Goal: Find specific page/section: Find specific page/section

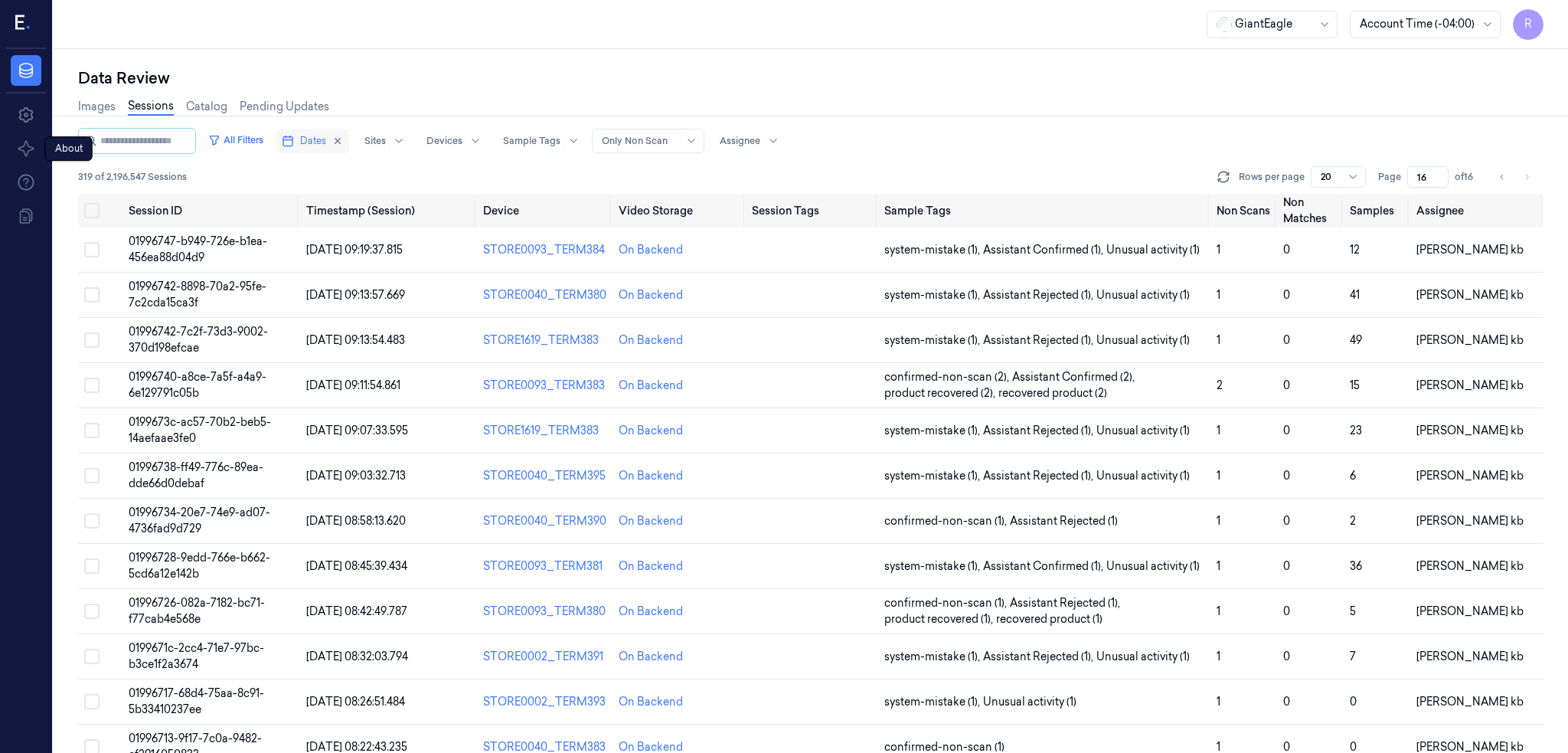
click at [294, 145] on icon "button" at bounding box center [287, 140] width 12 height 12
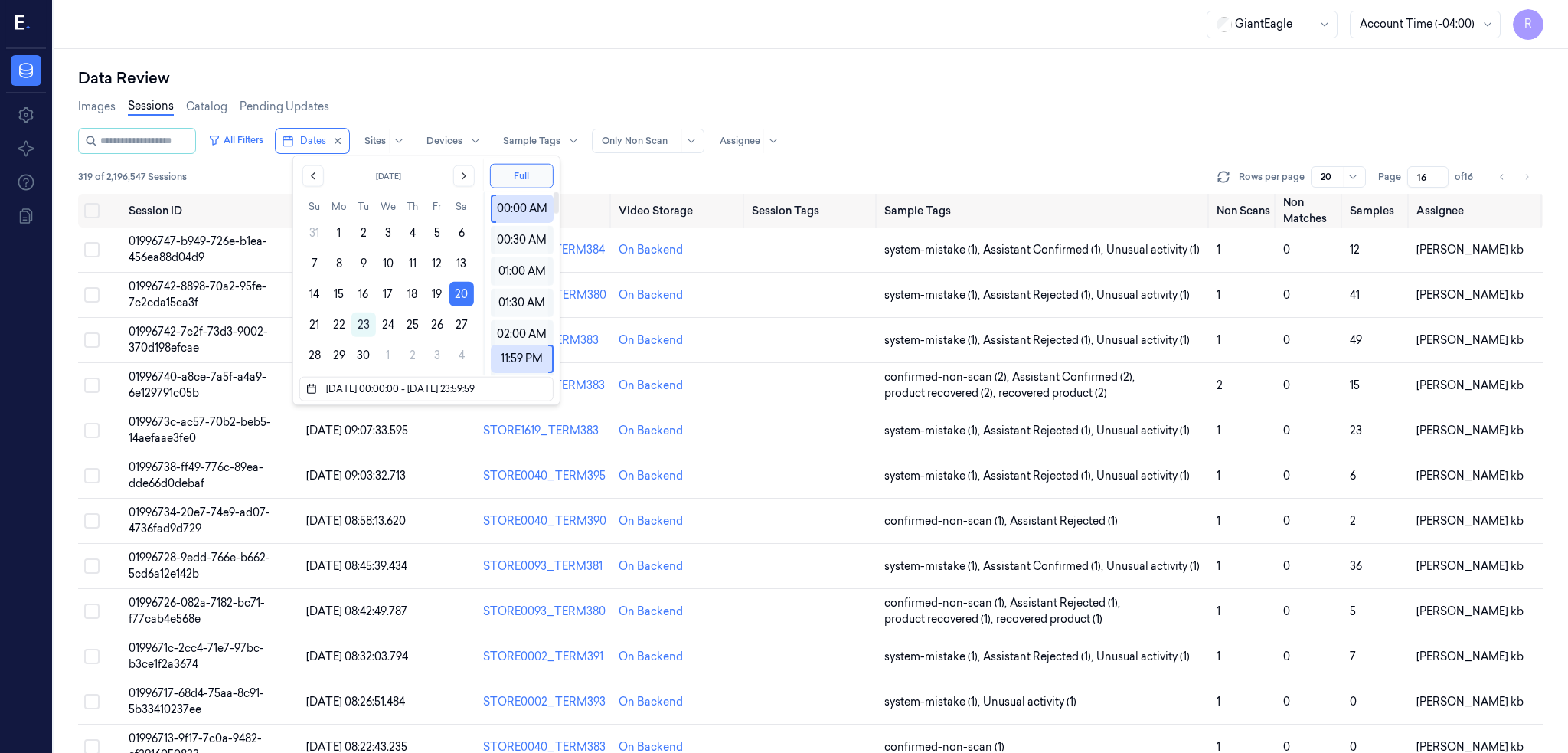
click at [484, 78] on div "Data Review" at bounding box center [811, 77] width 1465 height 21
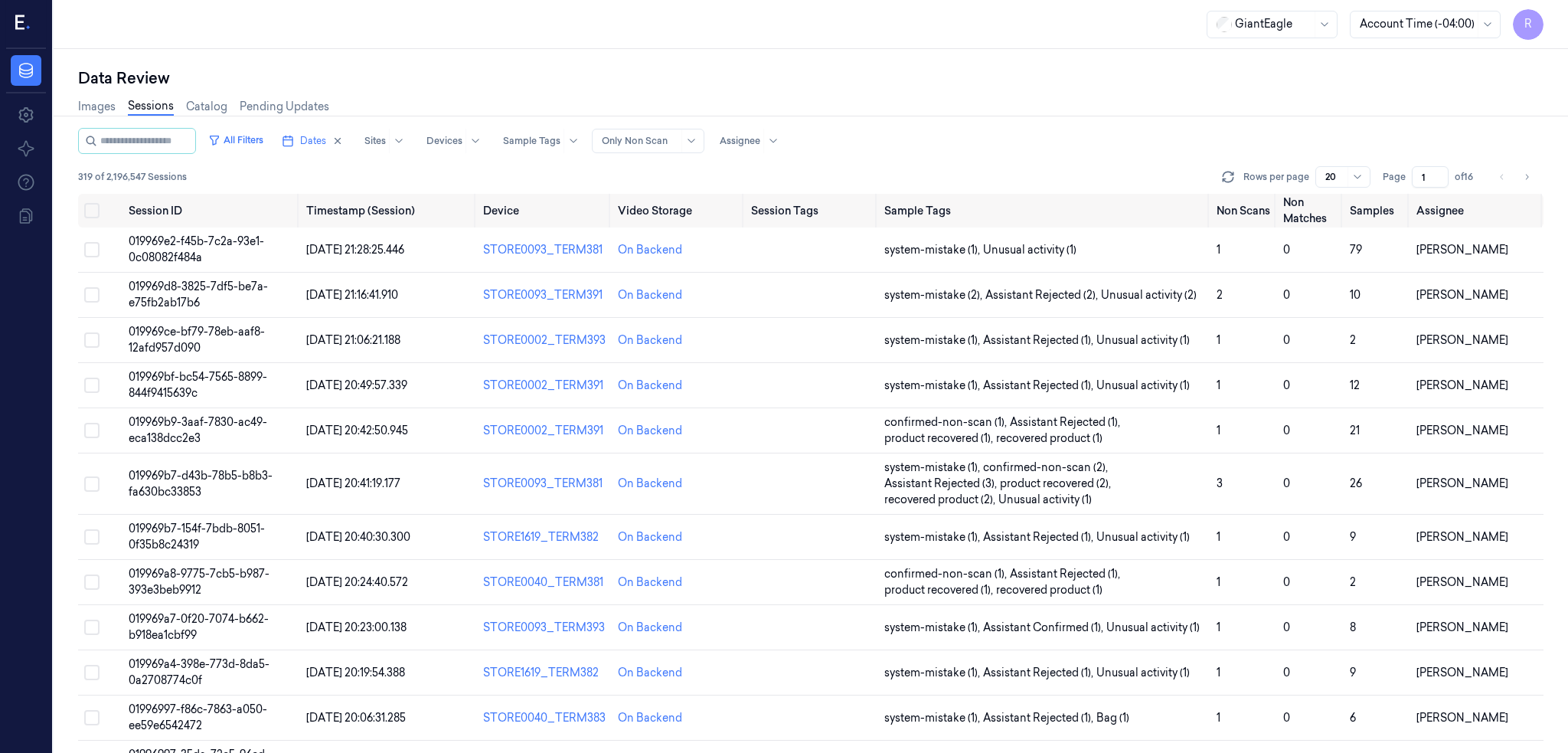
click at [1344, 169] on div "20" at bounding box center [1334, 176] width 19 height 21
click at [1449, 179] on input "1" at bounding box center [1430, 176] width 37 height 21
type input "12"
click at [1441, 89] on div "Images Sessions Catalog Pending Updates" at bounding box center [811, 108] width 1465 height 39
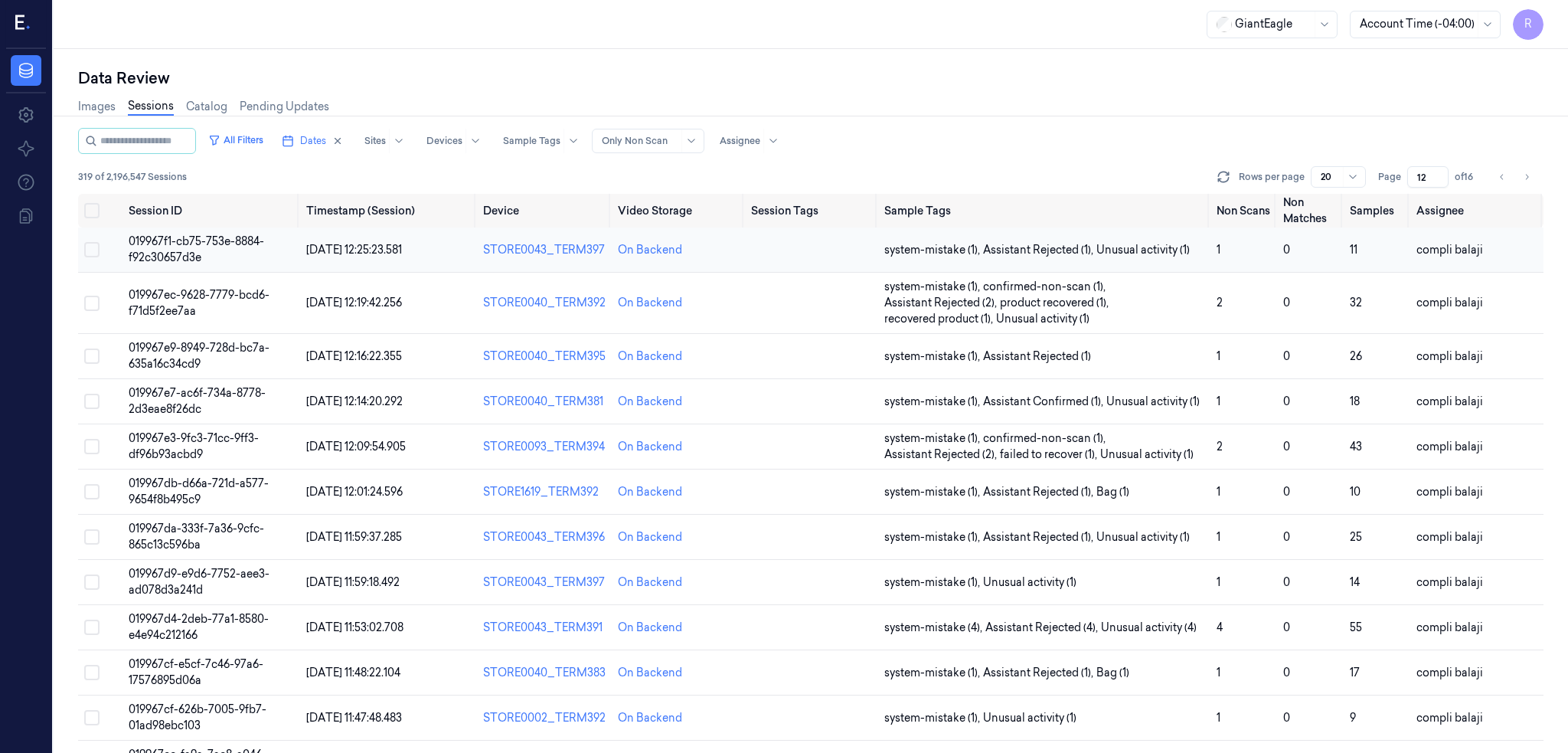
click at [186, 235] on span "019967f1-cb75-753e-8884-f92c30657d3e" at bounding box center [196, 249] width 136 height 30
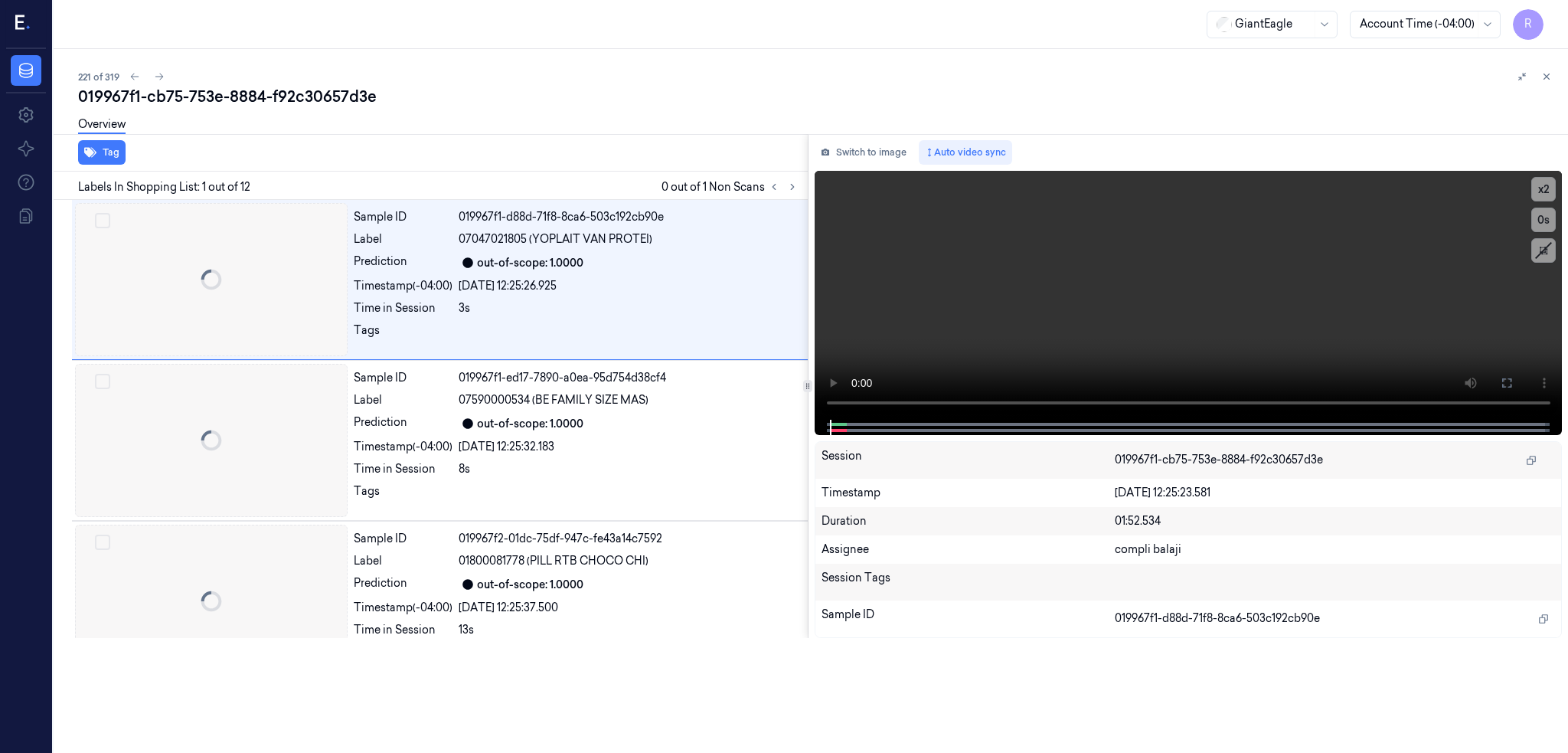
scroll to position [0, 53]
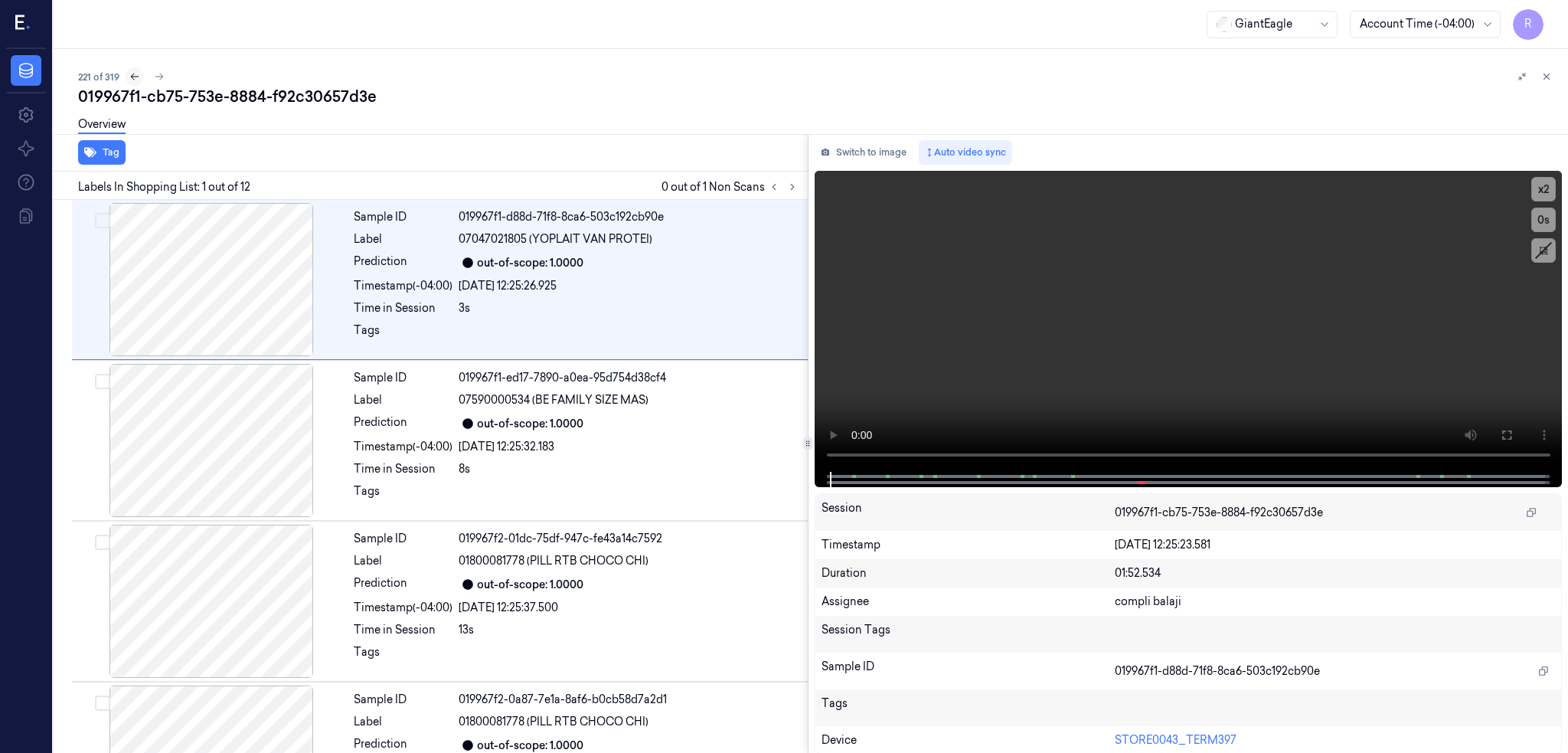
click at [129, 74] on icon at bounding box center [135, 77] width 11 height 11
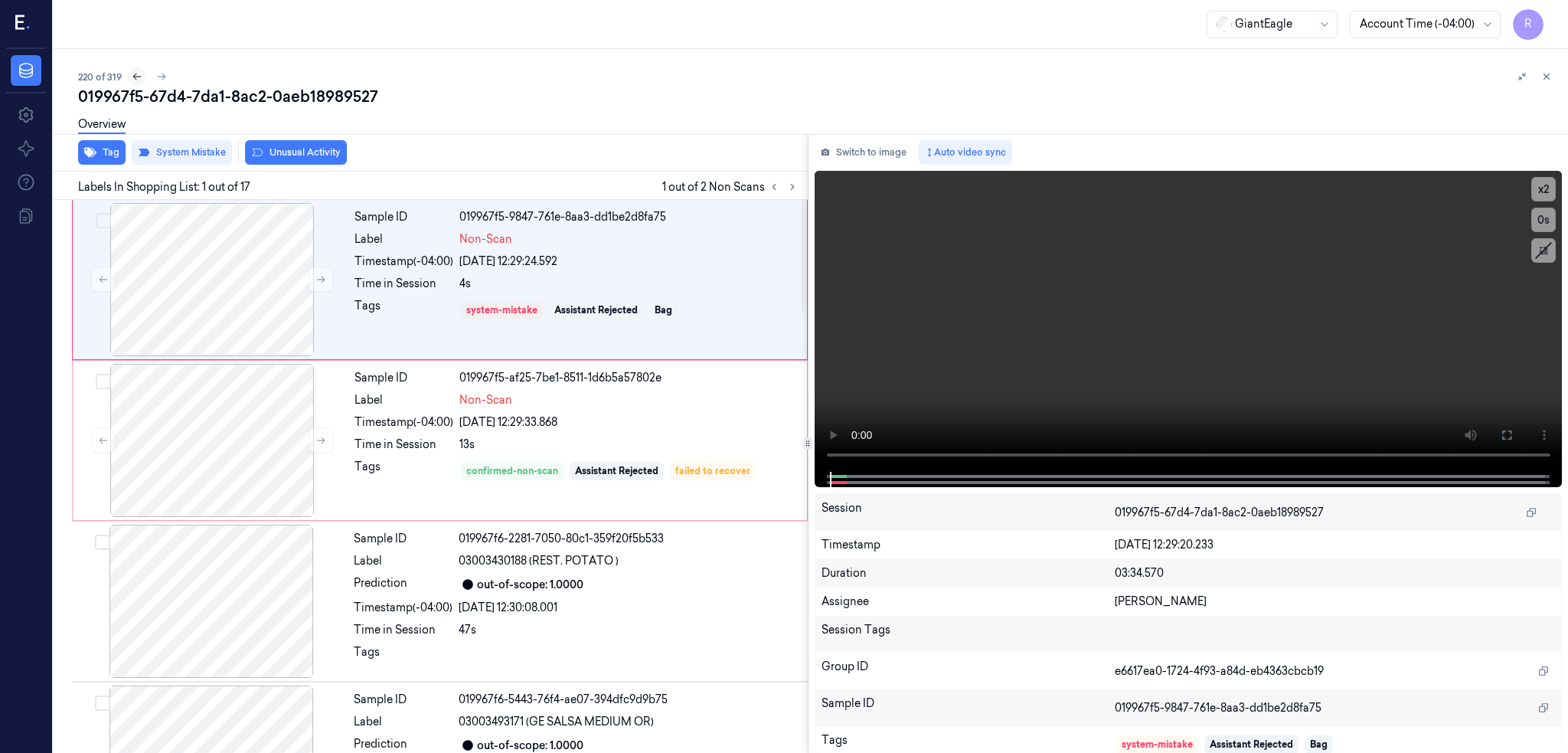
click at [127, 73] on button at bounding box center [137, 76] width 18 height 18
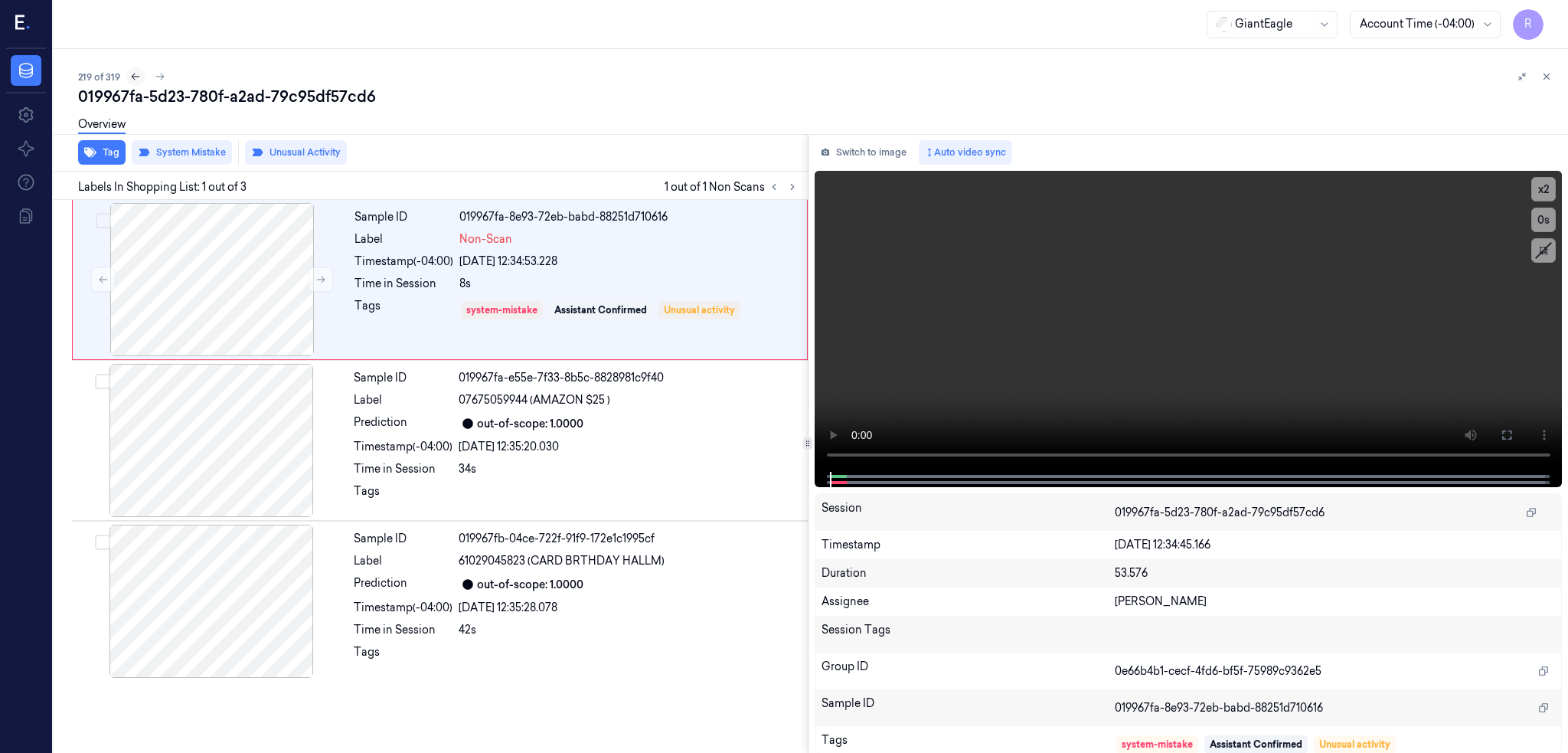
click at [130, 73] on icon at bounding box center [136, 77] width 11 height 11
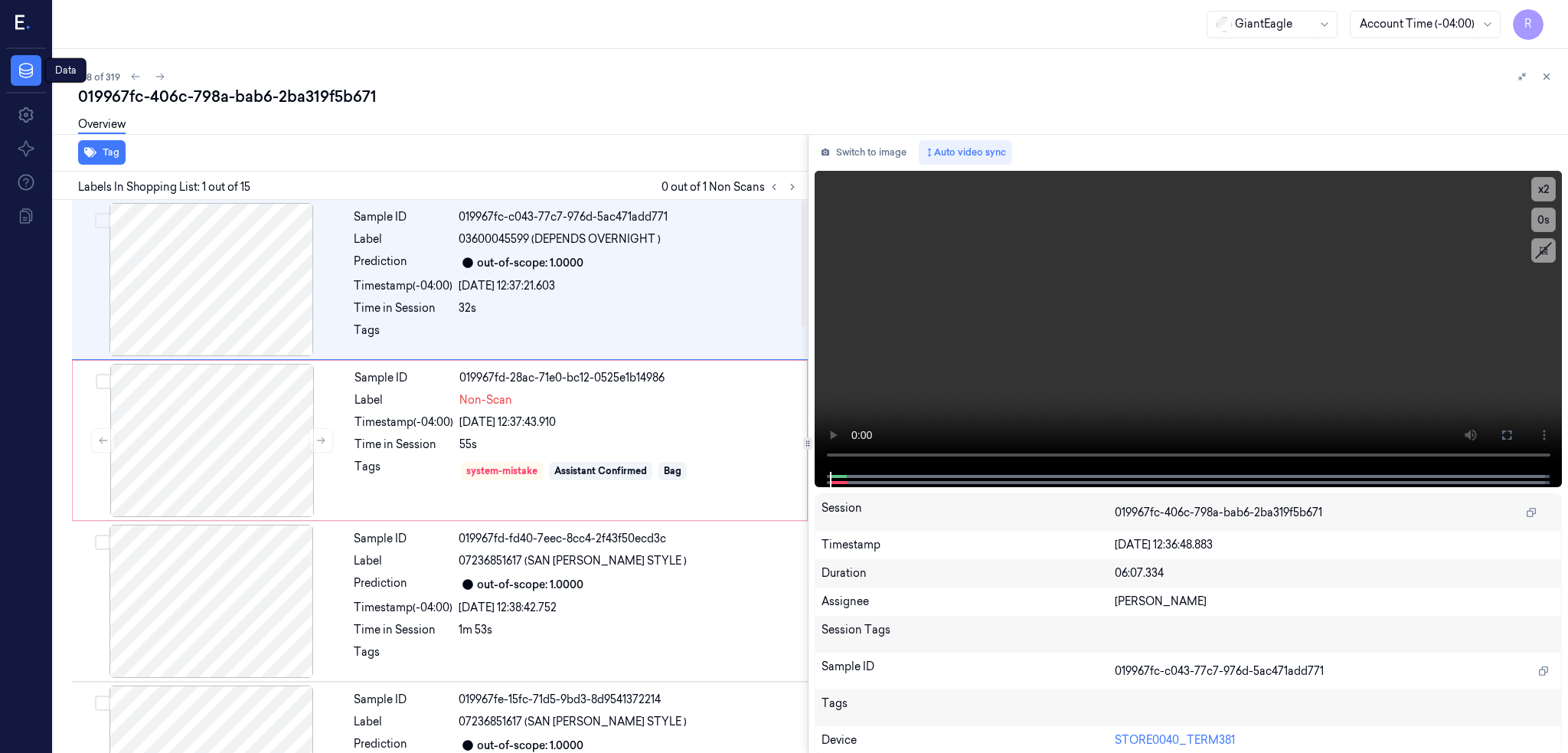
click at [29, 35] on icon at bounding box center [24, 23] width 17 height 23
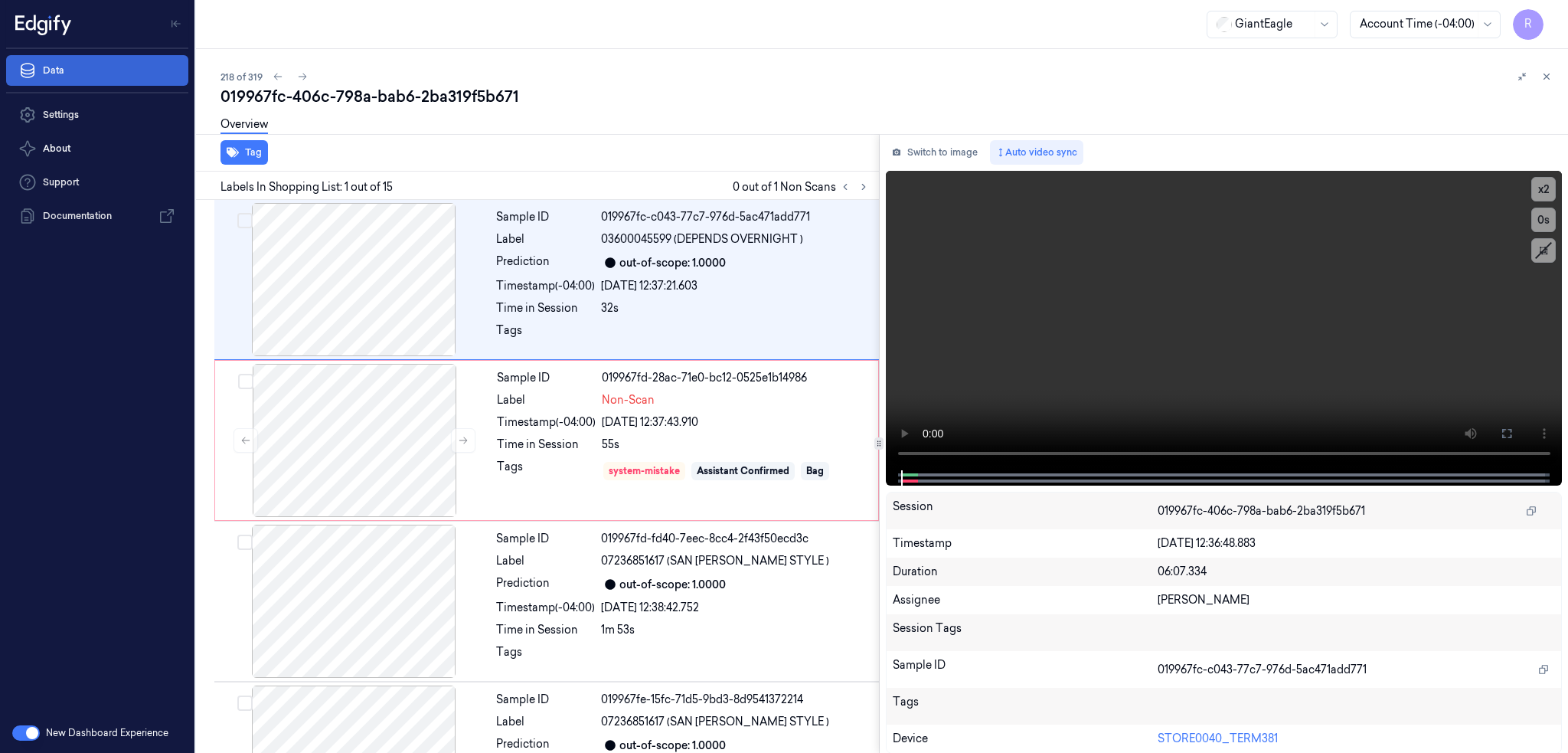
click at [71, 63] on link "Data" at bounding box center [97, 70] width 182 height 30
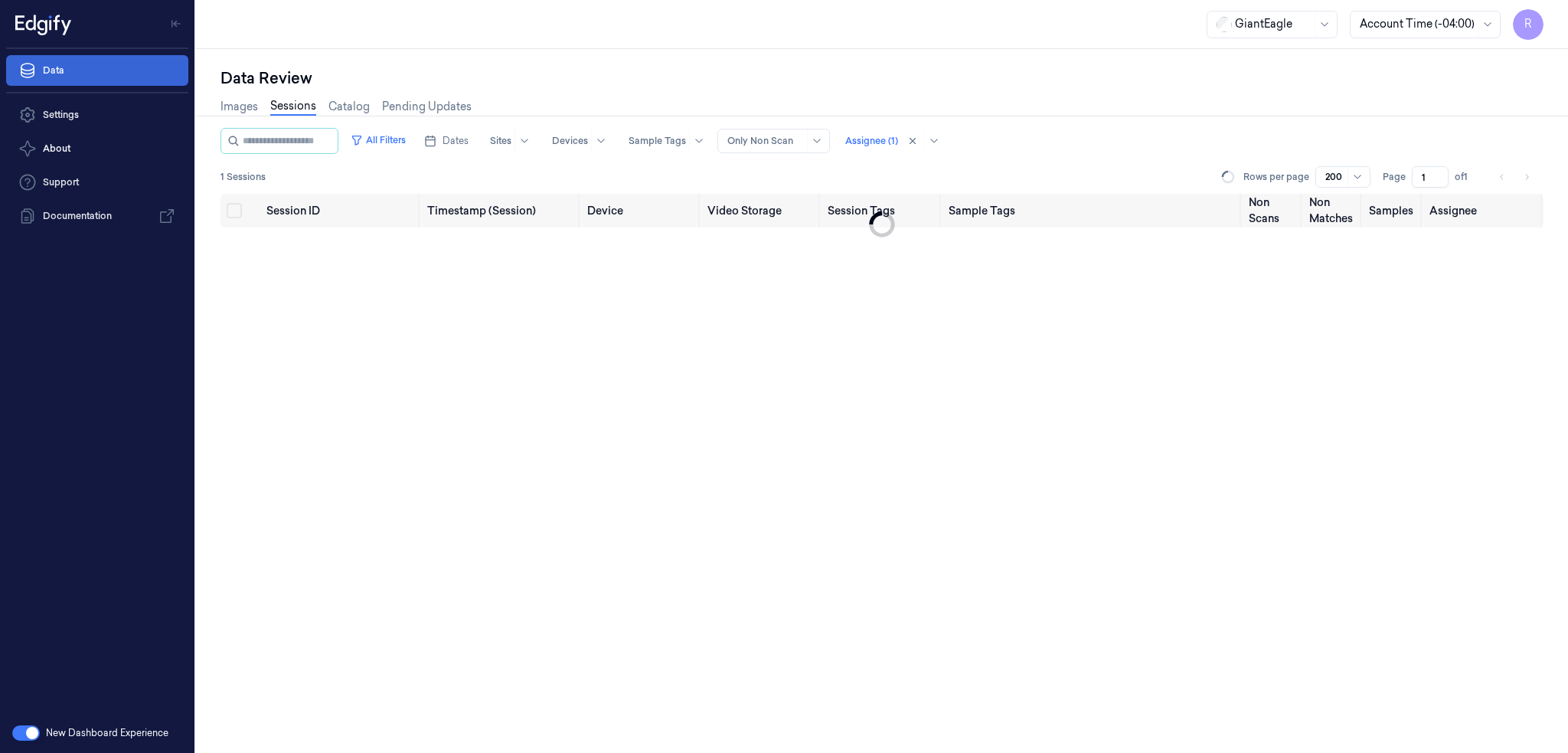
click at [67, 72] on link "Data" at bounding box center [97, 70] width 182 height 30
click at [39, 25] on icon at bounding box center [42, 28] width 10 height 16
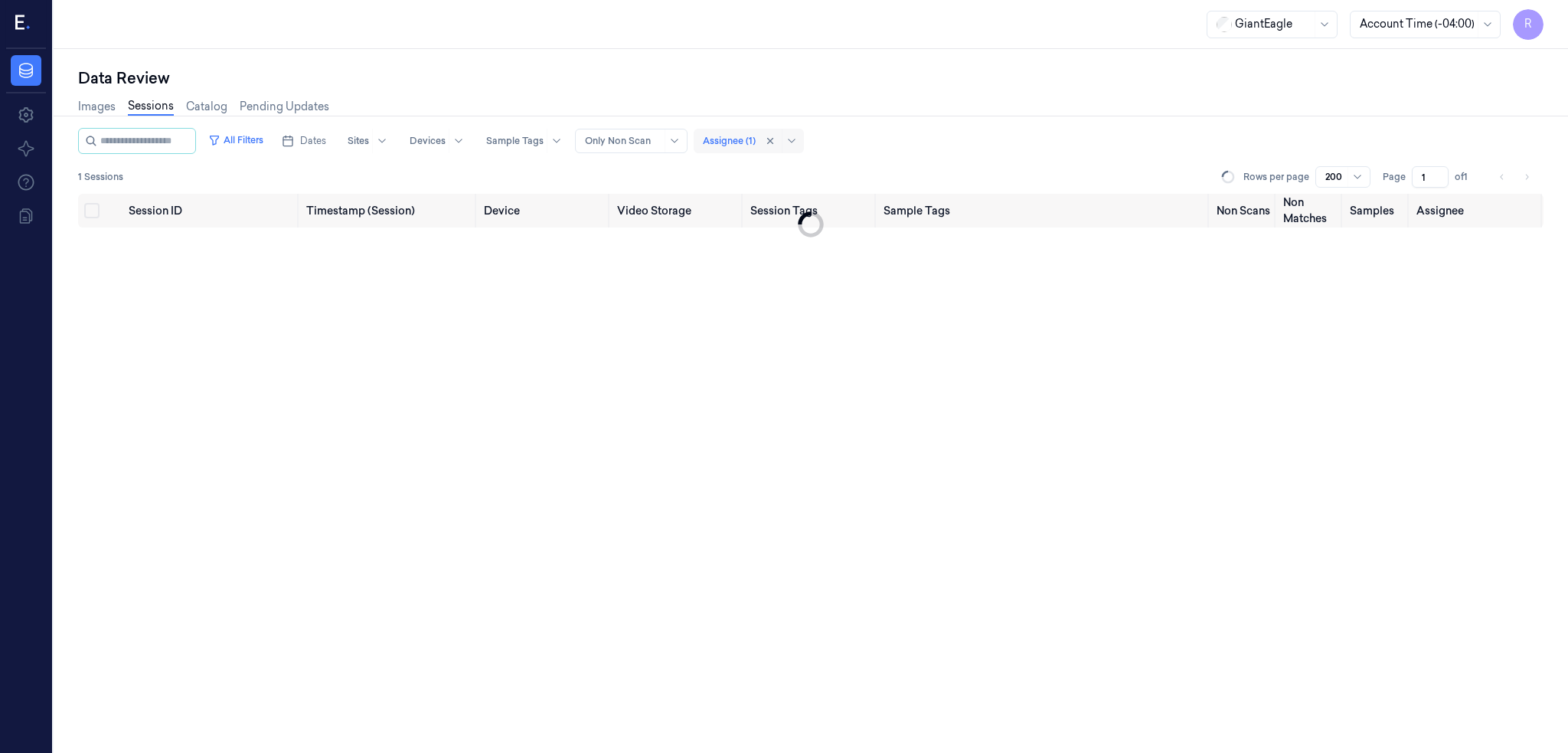
click at [756, 137] on div at bounding box center [730, 140] width 53 height 14
click at [793, 137] on icon at bounding box center [787, 140] width 12 height 12
click at [847, 86] on div "Data Review" at bounding box center [811, 77] width 1465 height 21
click at [322, 138] on span "Dates" at bounding box center [313, 140] width 26 height 14
click at [459, 296] on button "20" at bounding box center [461, 293] width 25 height 25
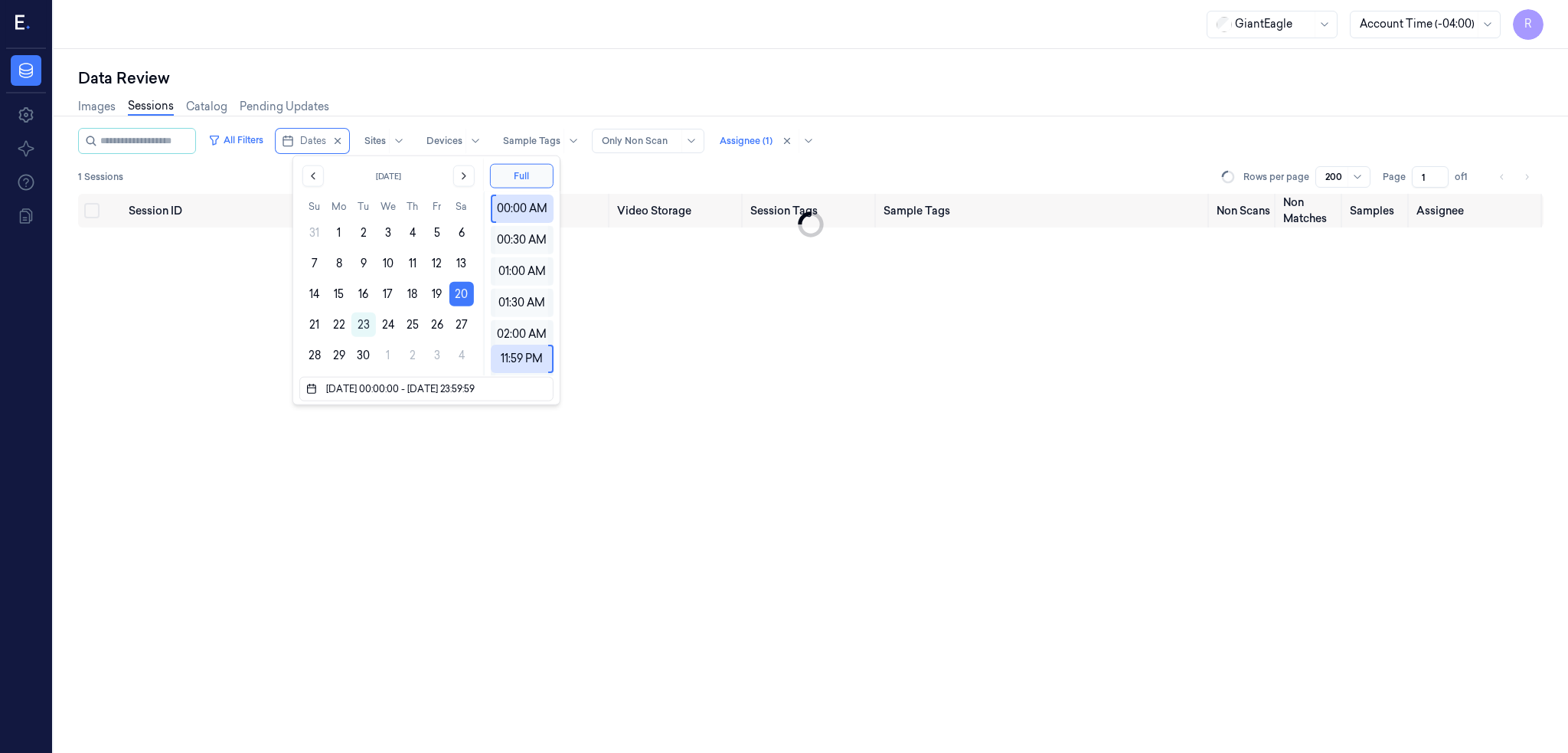
click at [486, 53] on div "Data Review Images Sessions Catalog Pending Updates All Filters Dates Sites Dev…" at bounding box center [811, 400] width 1515 height 703
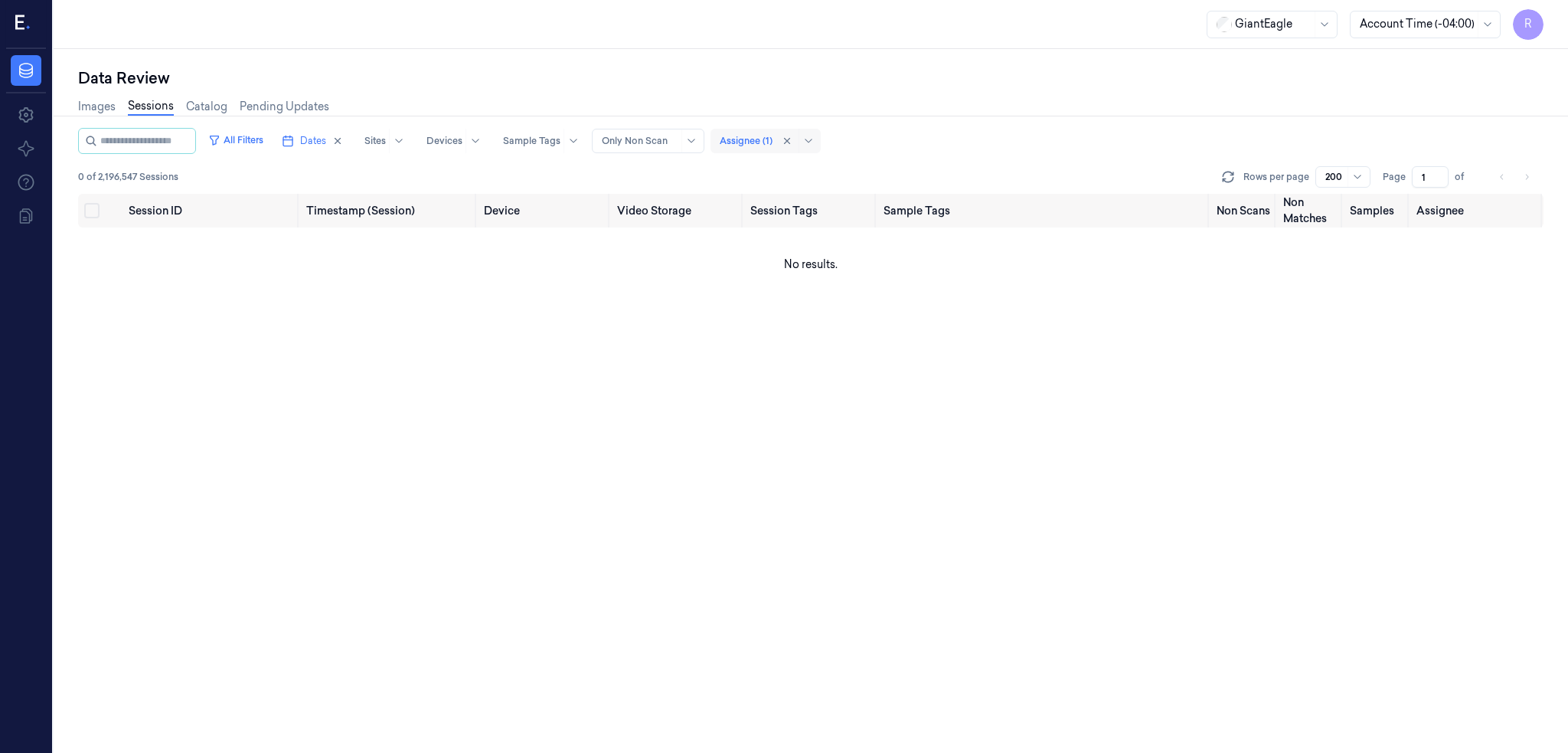
click at [764, 141] on div at bounding box center [746, 140] width 53 height 14
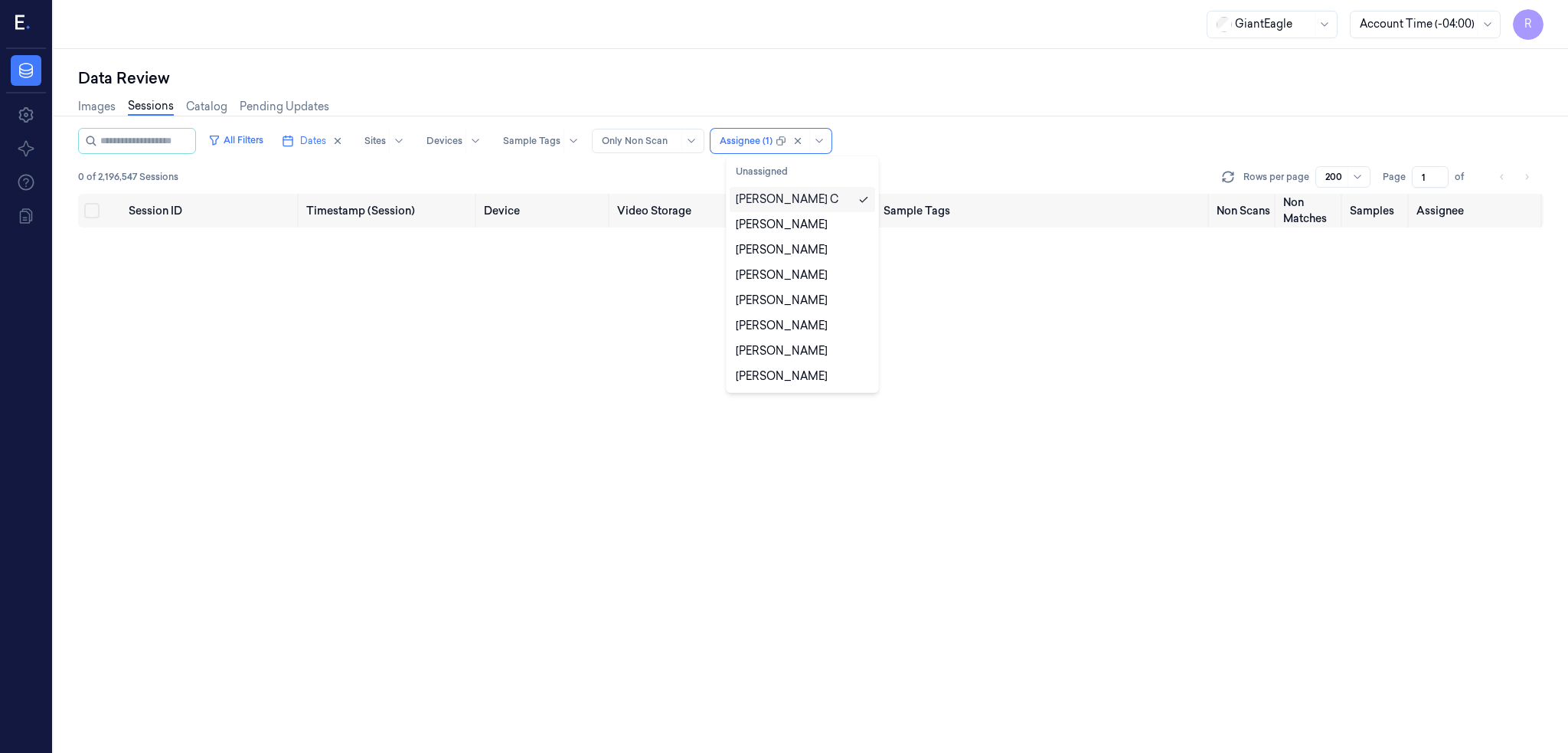
click at [805, 205] on div "[PERSON_NAME] C" at bounding box center [801, 200] width 133 height 17
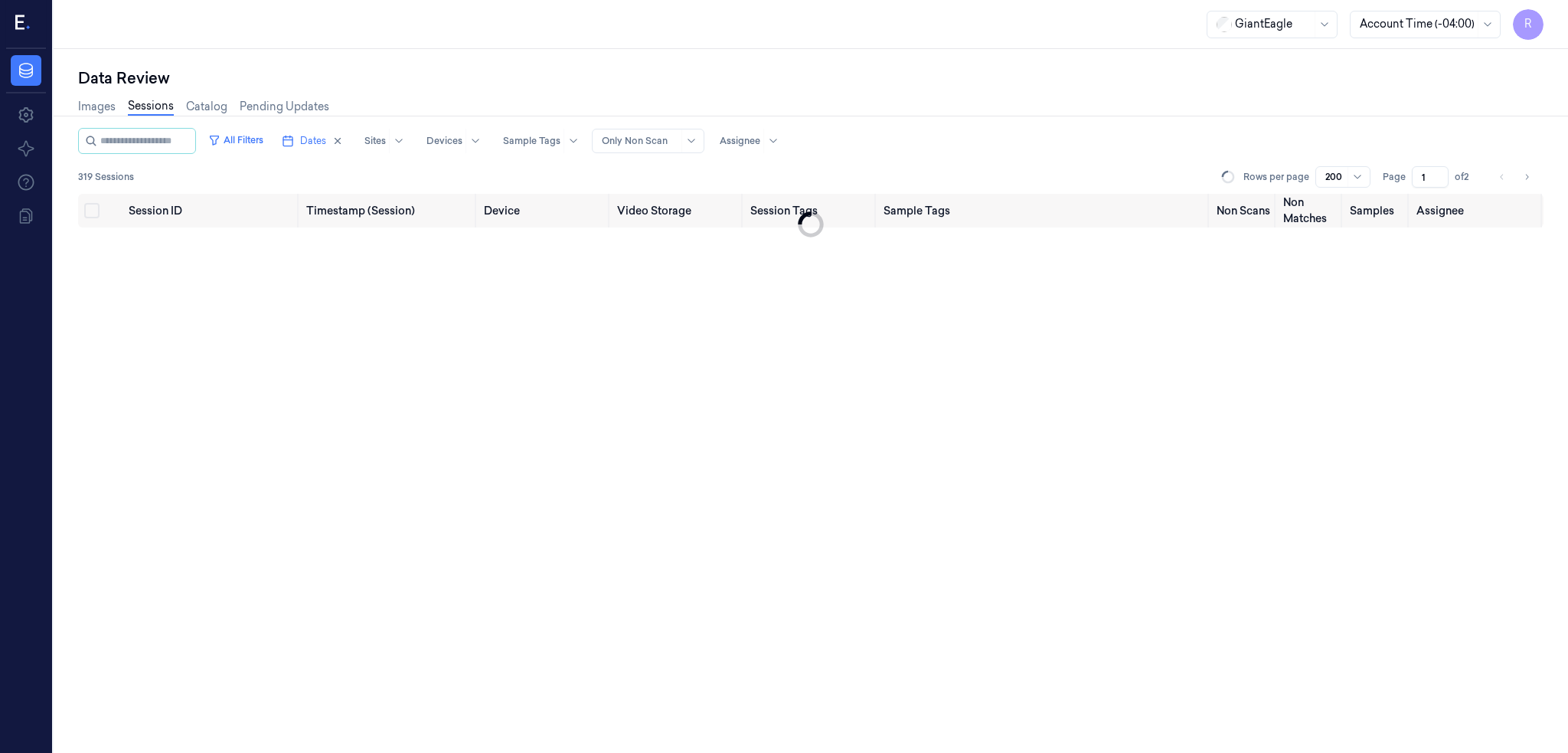
click at [903, 76] on div "Data Review" at bounding box center [811, 77] width 1465 height 21
